Goal: Task Accomplishment & Management: Manage account settings

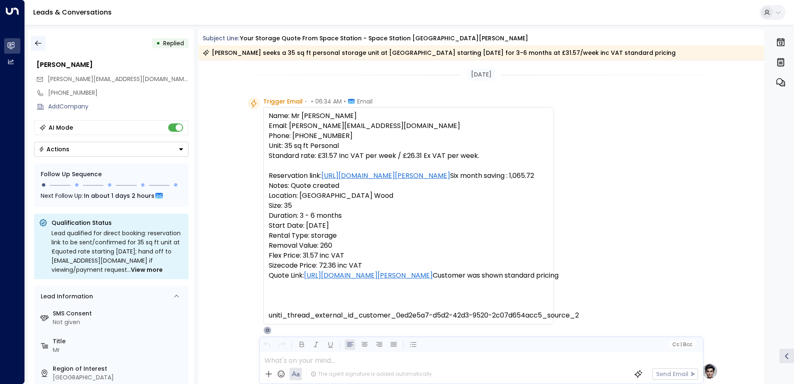
click at [34, 44] on icon "button" at bounding box center [38, 43] width 8 height 8
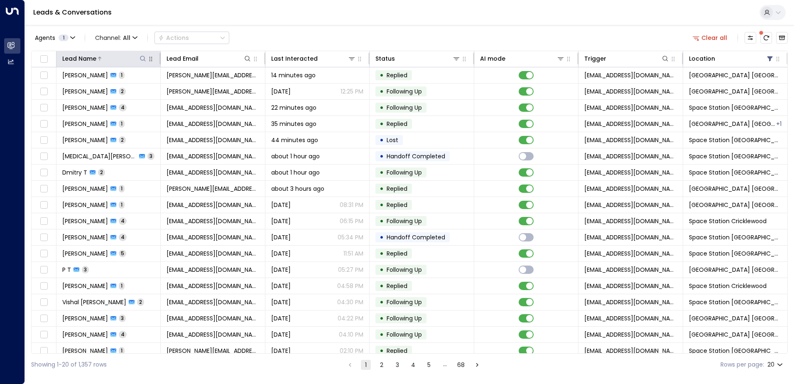
click at [145, 57] on icon at bounding box center [143, 58] width 7 height 7
type input "******"
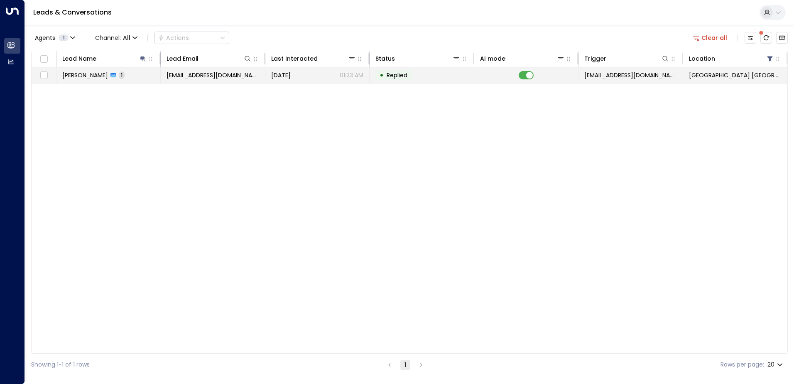
click at [326, 78] on div "[DATE] 01:23 AM" at bounding box center [317, 75] width 92 height 8
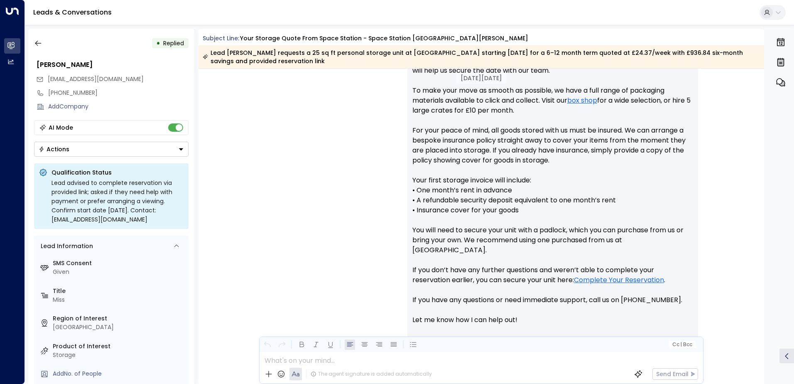
scroll to position [495, 0]
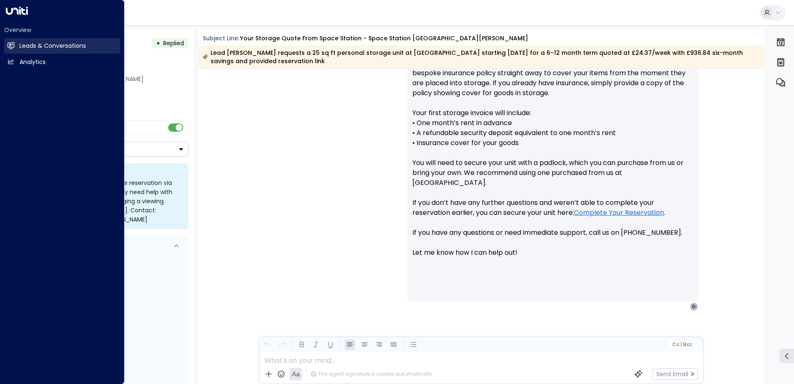
click at [35, 43] on h2 "Leads & Conversations" at bounding box center [53, 46] width 66 height 9
